Goal: Contribute content: Add original content to the website for others to see

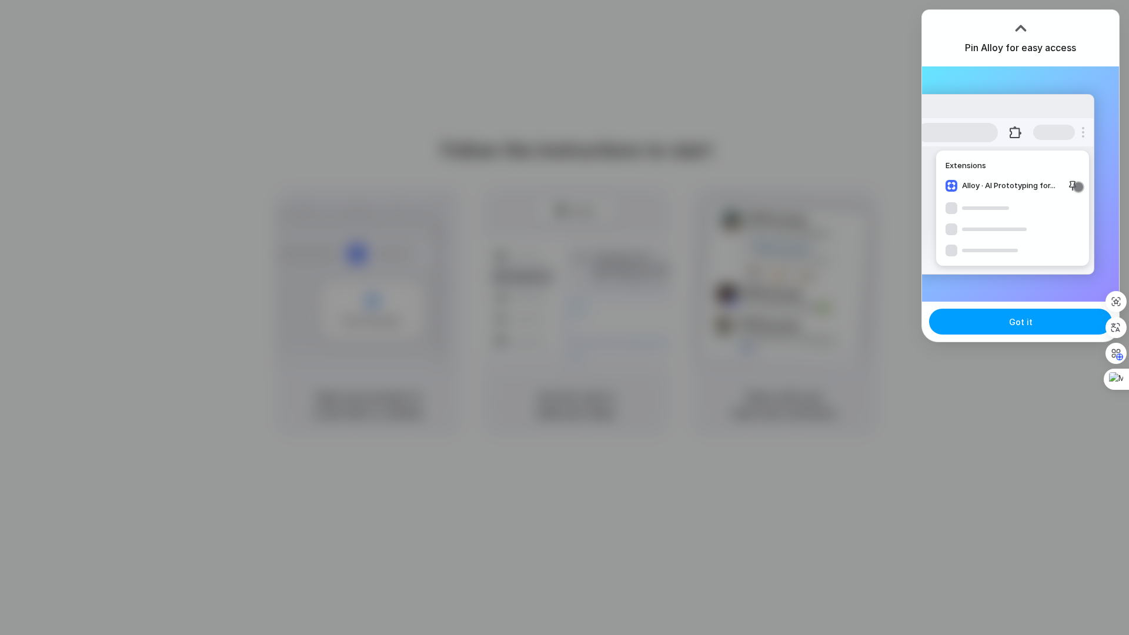
click at [952, 320] on button "Got it" at bounding box center [1020, 322] width 183 height 26
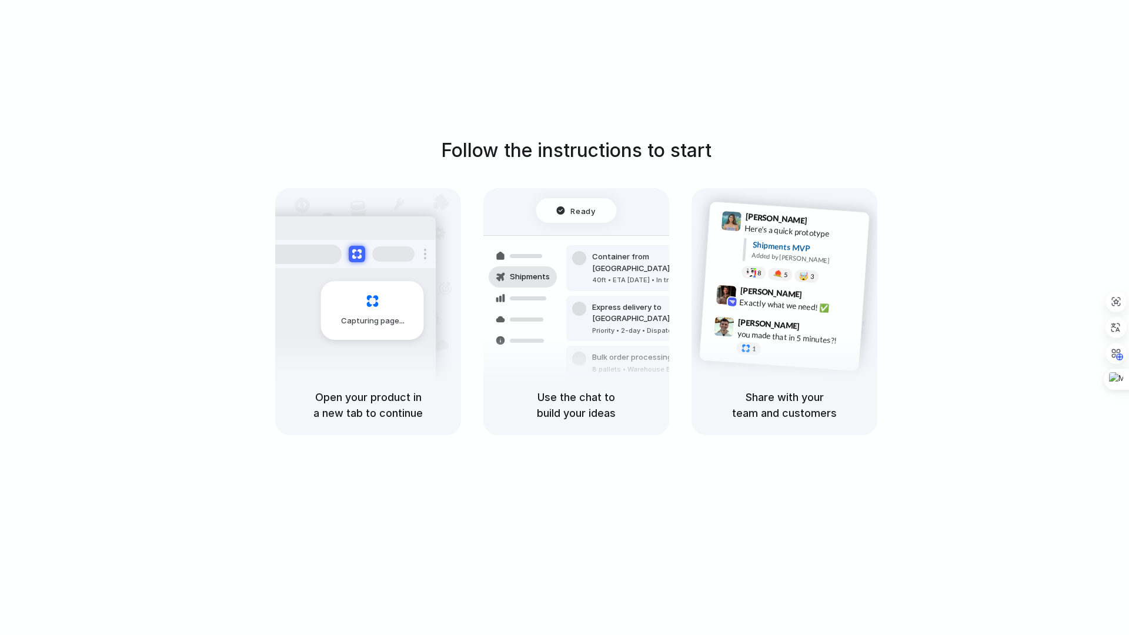
click at [847, 125] on div "Follow the instructions to start Capturing page Open your product in a new tab …" at bounding box center [576, 329] width 1153 height 659
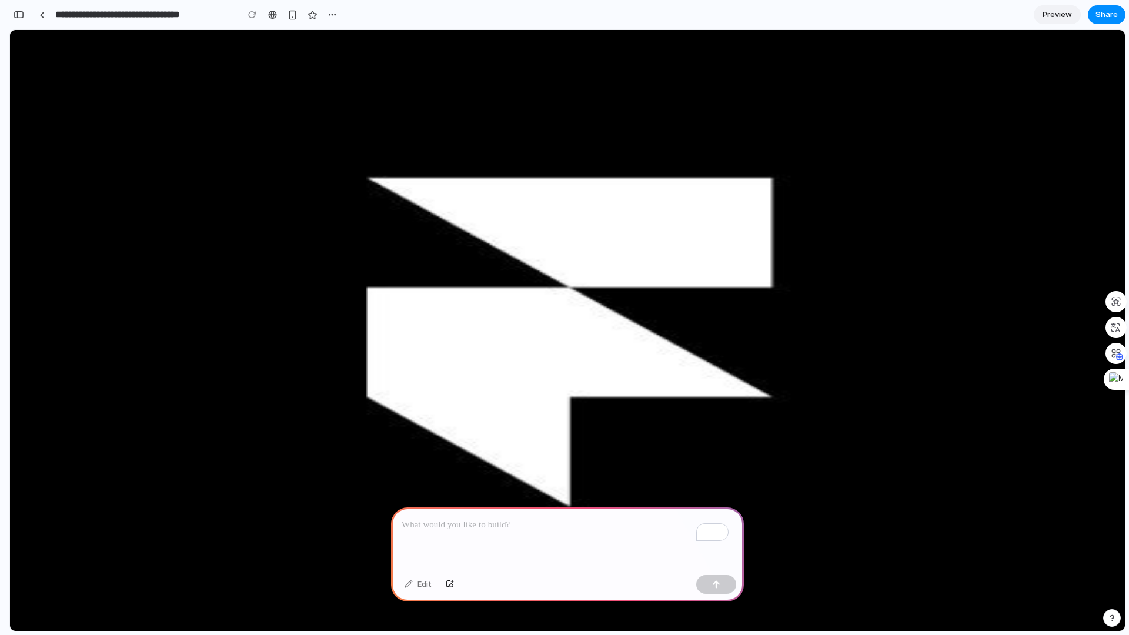
click at [475, 521] on p "To enrich screen reader interactions, please activate Accessibility in Grammarl…" at bounding box center [568, 525] width 332 height 14
click at [464, 518] on p "To enrich screen reader interactions, please activate Accessibility in Grammarl…" at bounding box center [568, 525] width 332 height 14
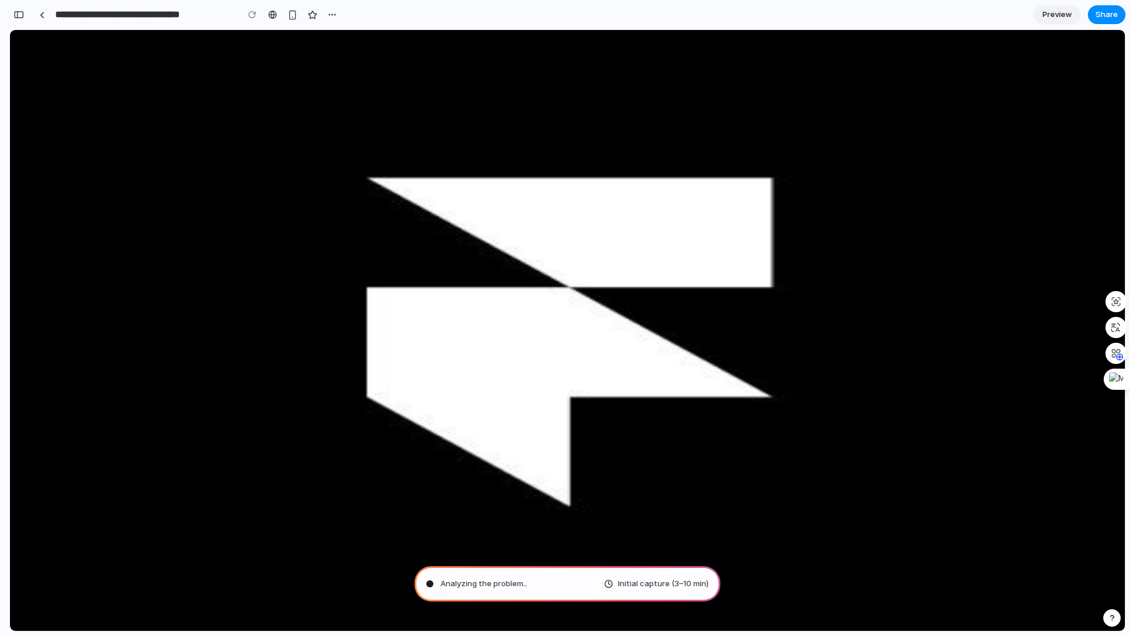
type input "**********"
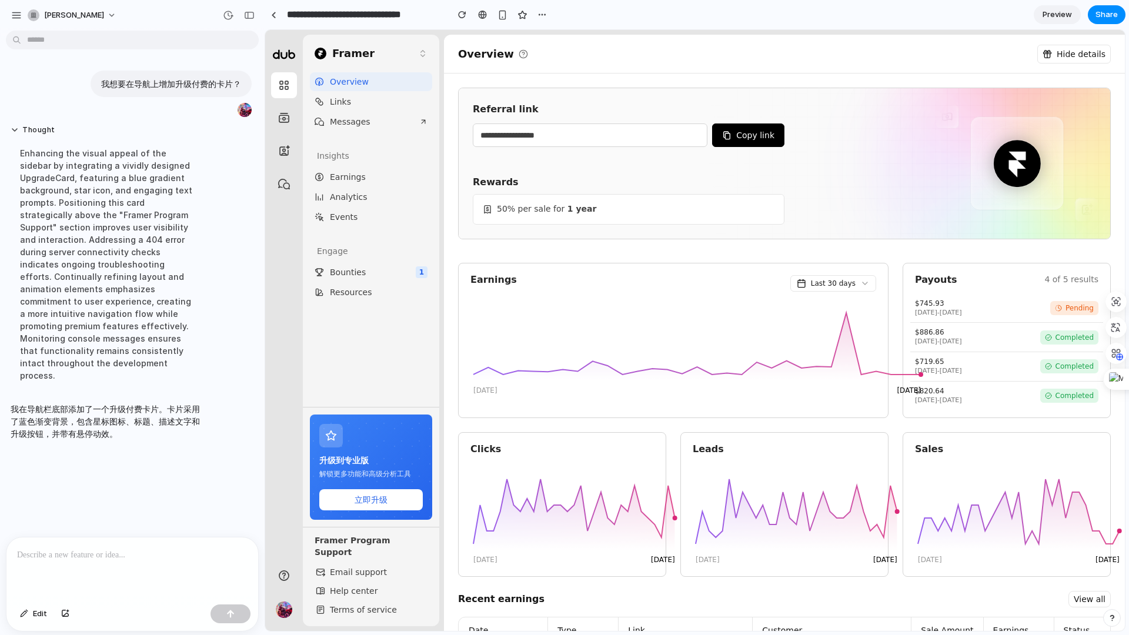
click at [371, 274] on link "Bounties 1" at bounding box center [371, 272] width 122 height 19
click at [371, 291] on link "Resources" at bounding box center [371, 292] width 122 height 19
click at [138, 564] on div "To enrich screen reader interactions, please activate Accessibility in Grammarl…" at bounding box center [132, 569] width 252 height 62
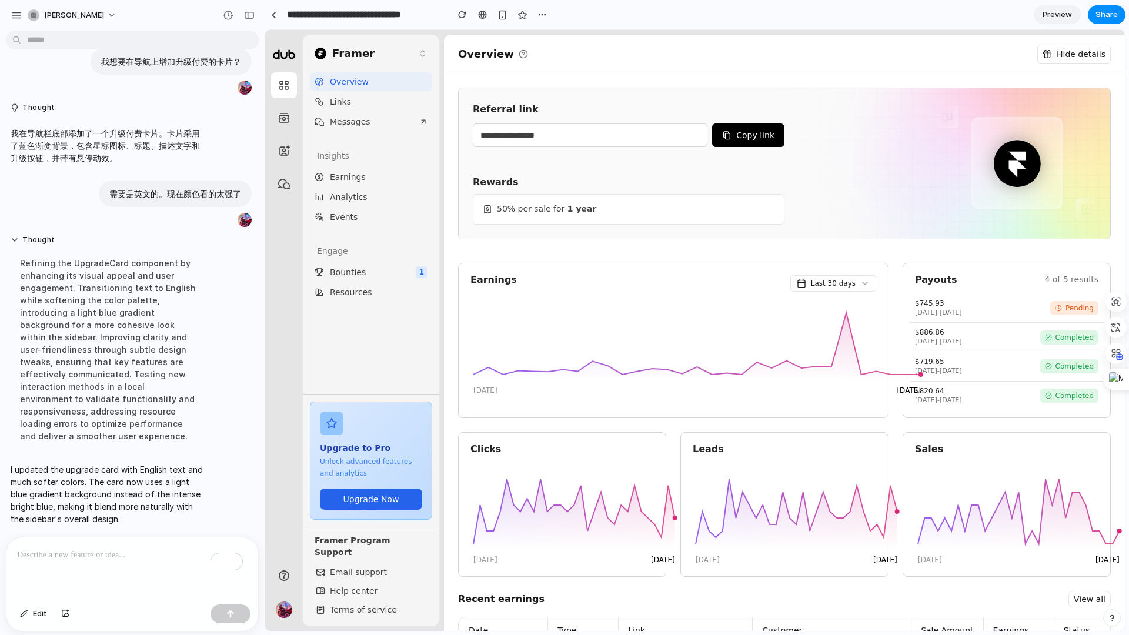
click at [278, 109] on link at bounding box center [284, 118] width 26 height 26
